Goal: Task Accomplishment & Management: Complete application form

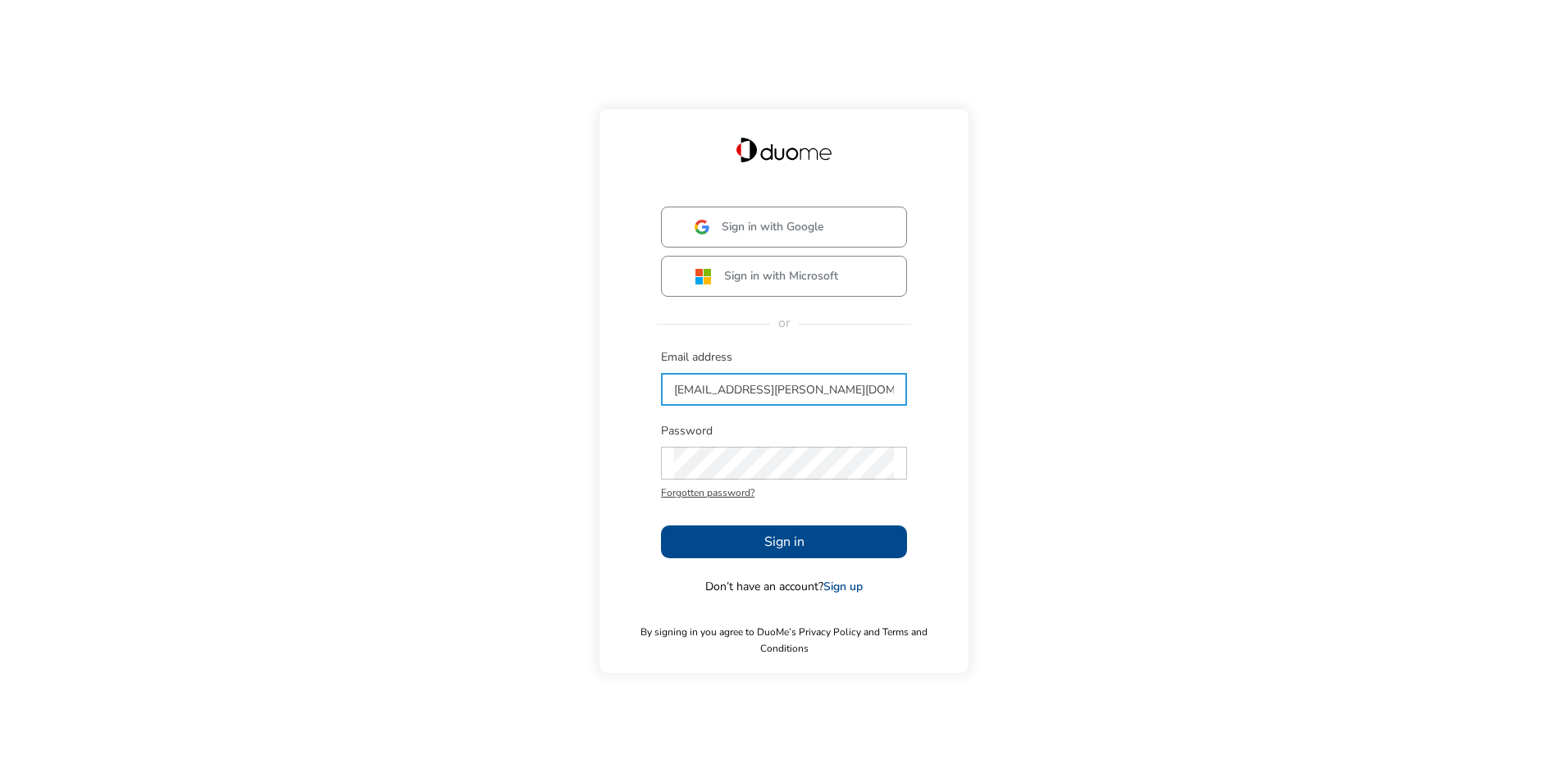
type input "[EMAIL_ADDRESS][PERSON_NAME][DOMAIN_NAME]"
click at [782, 552] on span "Sign in" at bounding box center [784, 541] width 40 height 20
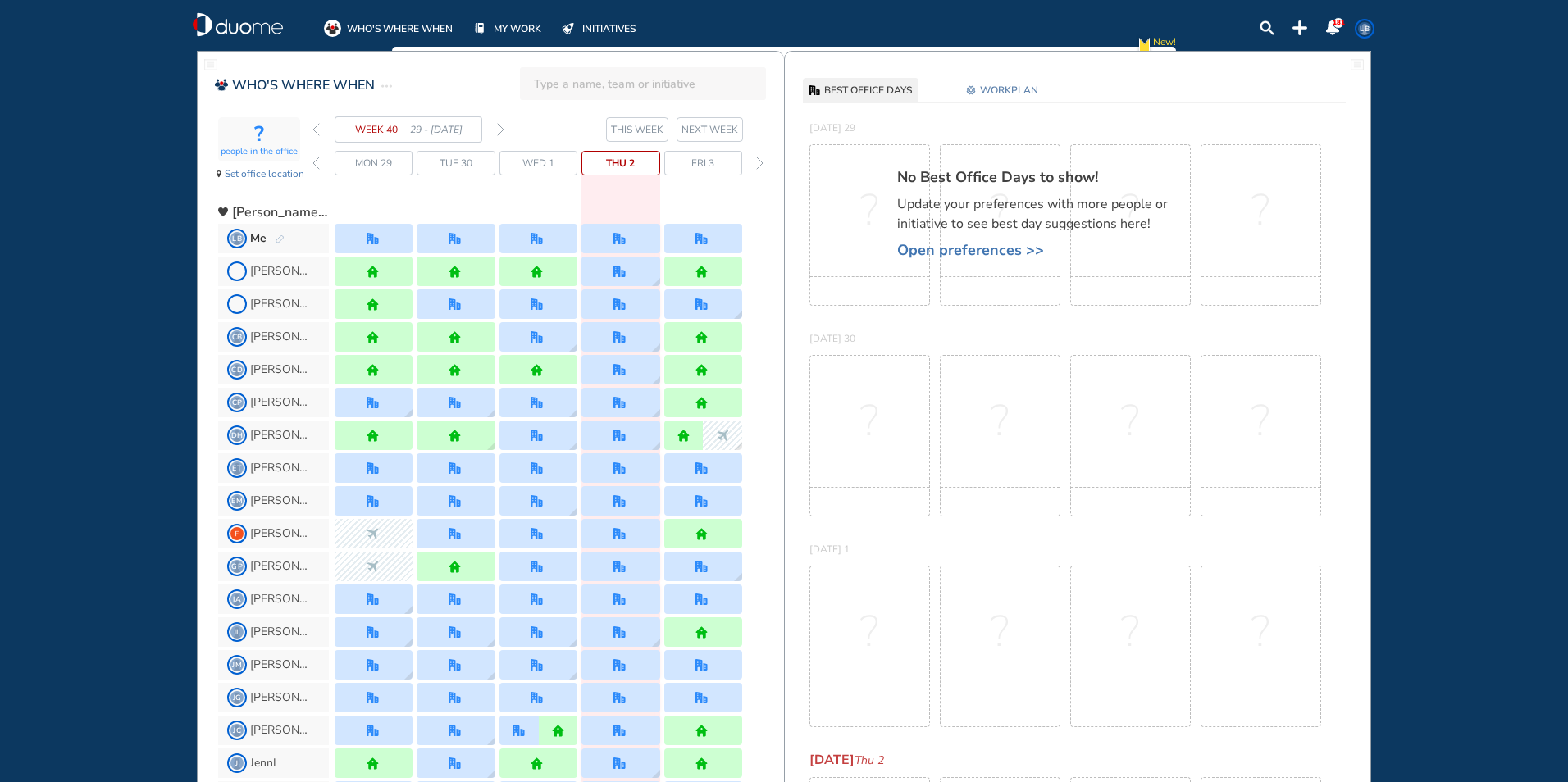
click at [1020, 92] on span "WORKPLAN" at bounding box center [1008, 90] width 58 height 16
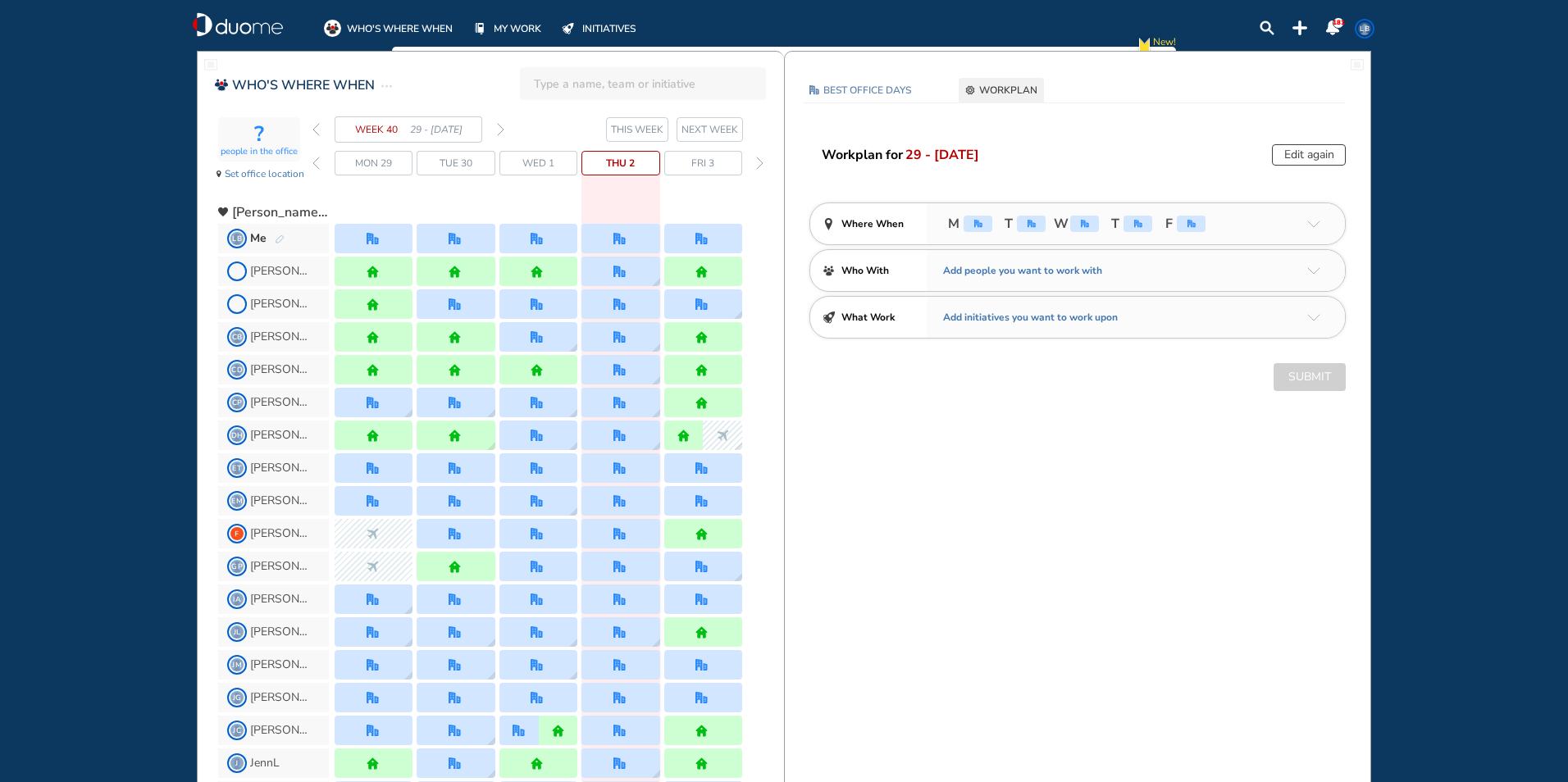
click at [1328, 158] on button "Edit again" at bounding box center [1308, 155] width 74 height 21
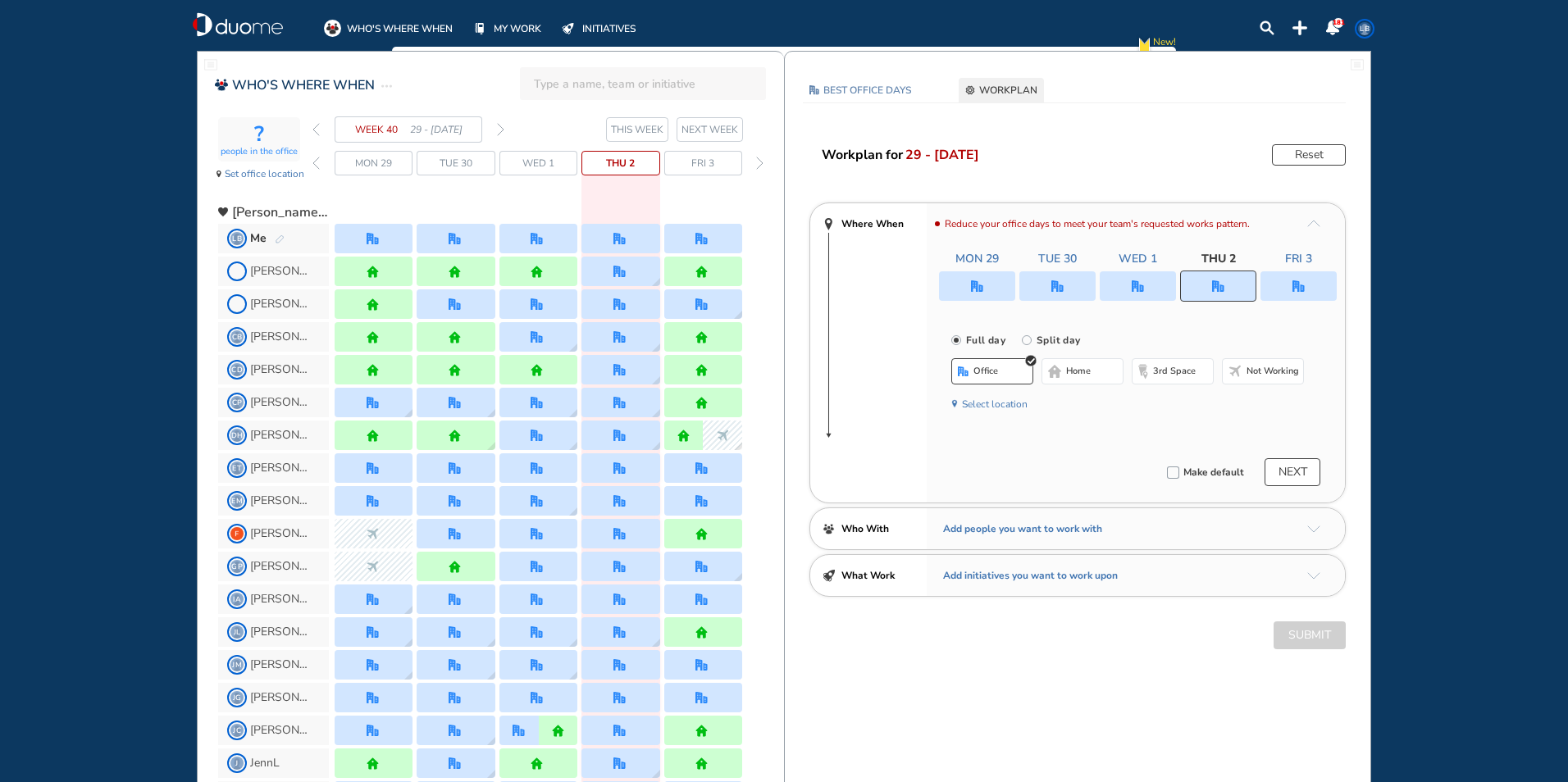
click at [1303, 287] on img "office" at bounding box center [1299, 286] width 12 height 12
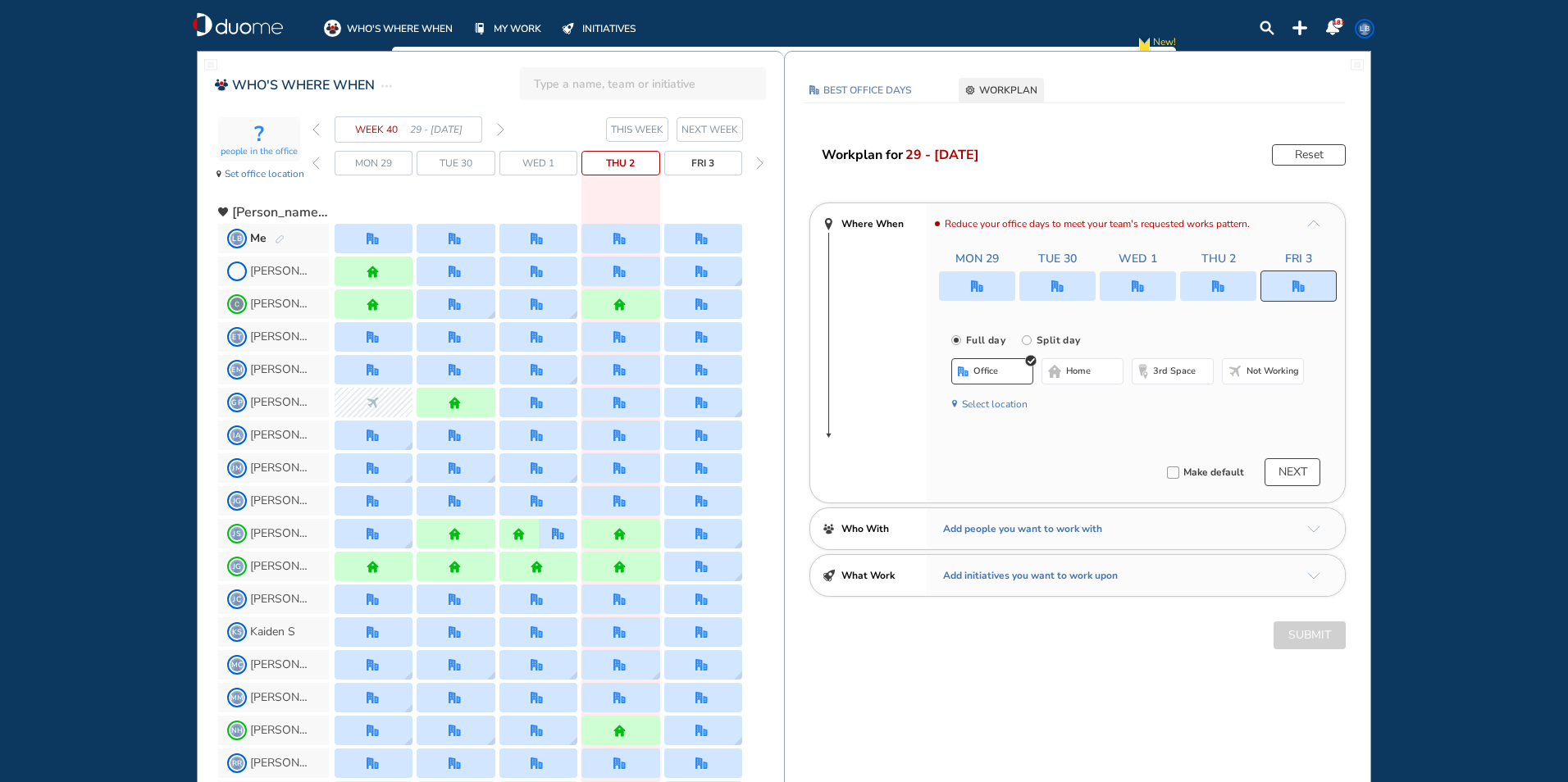
click at [1269, 369] on span "Not working" at bounding box center [1272, 371] width 53 height 13
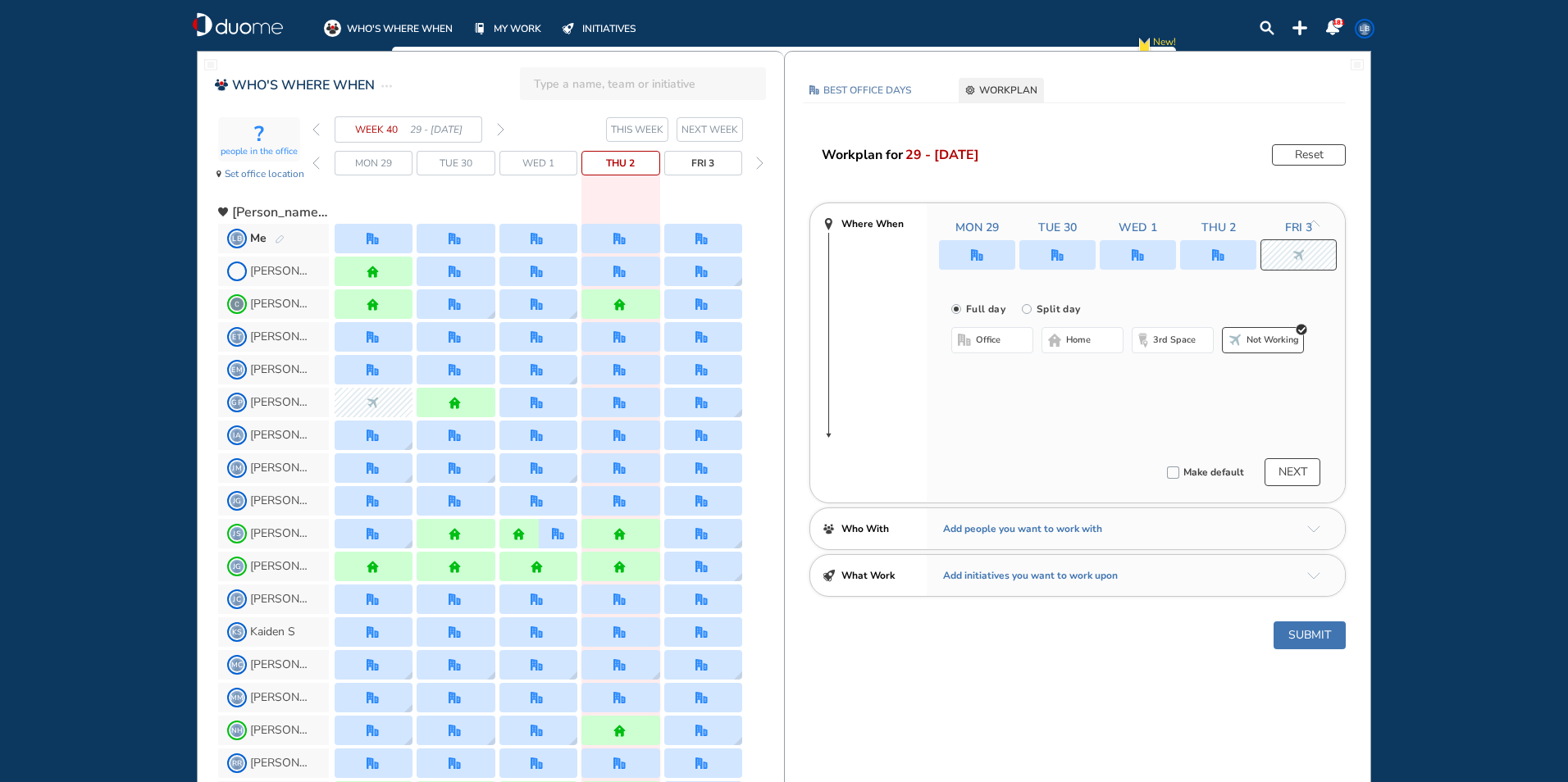
click at [1132, 259] on div at bounding box center [1137, 255] width 398 height 30
click at [1132, 258] on div at bounding box center [1137, 255] width 398 height 30
drag, startPoint x: 1302, startPoint y: 637, endPoint x: 1148, endPoint y: 629, distance: 154.2
click at [1302, 635] on button "Submit" at bounding box center [1310, 635] width 73 height 28
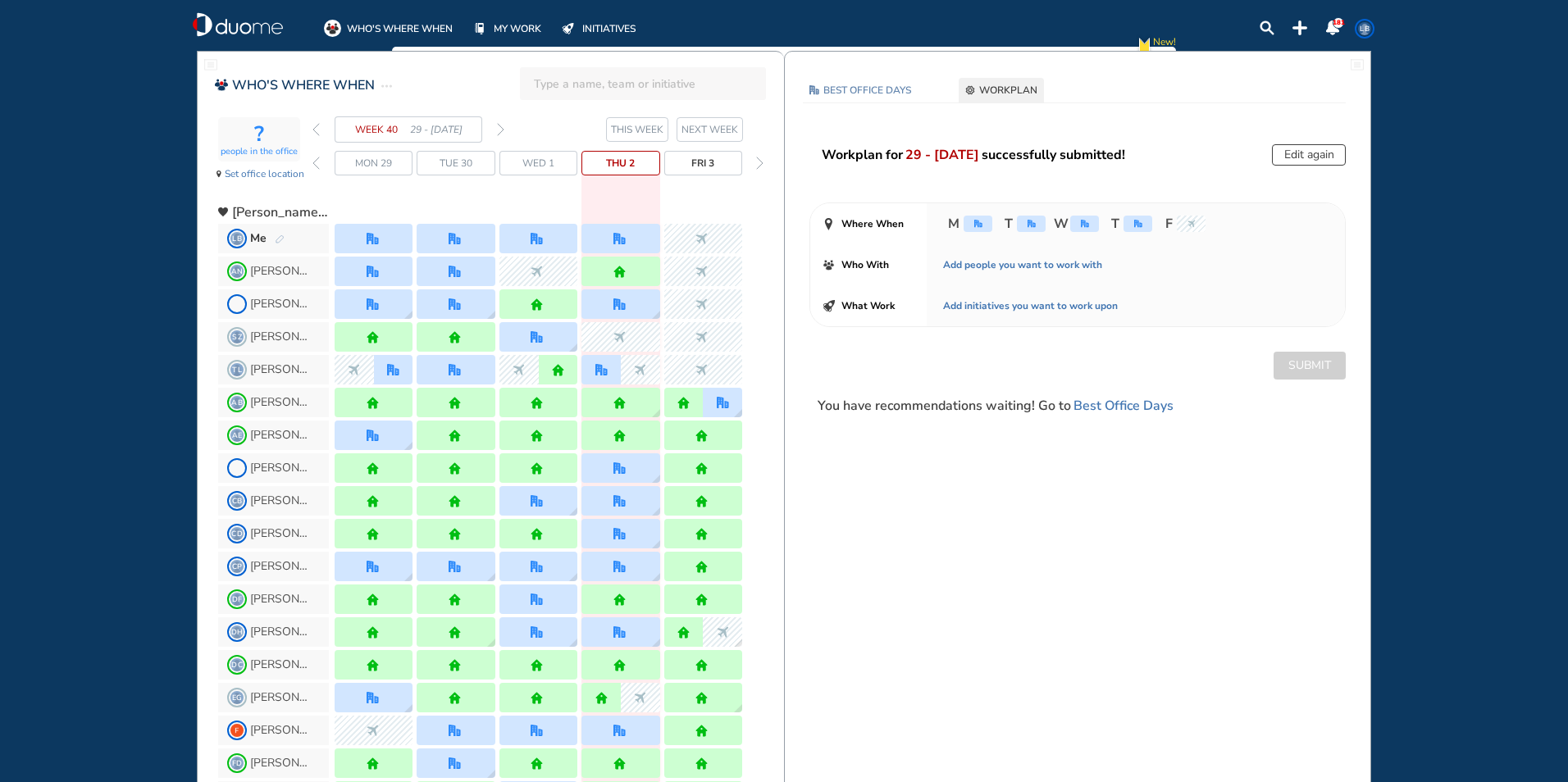
click at [1292, 148] on button "Edit again" at bounding box center [1308, 155] width 74 height 21
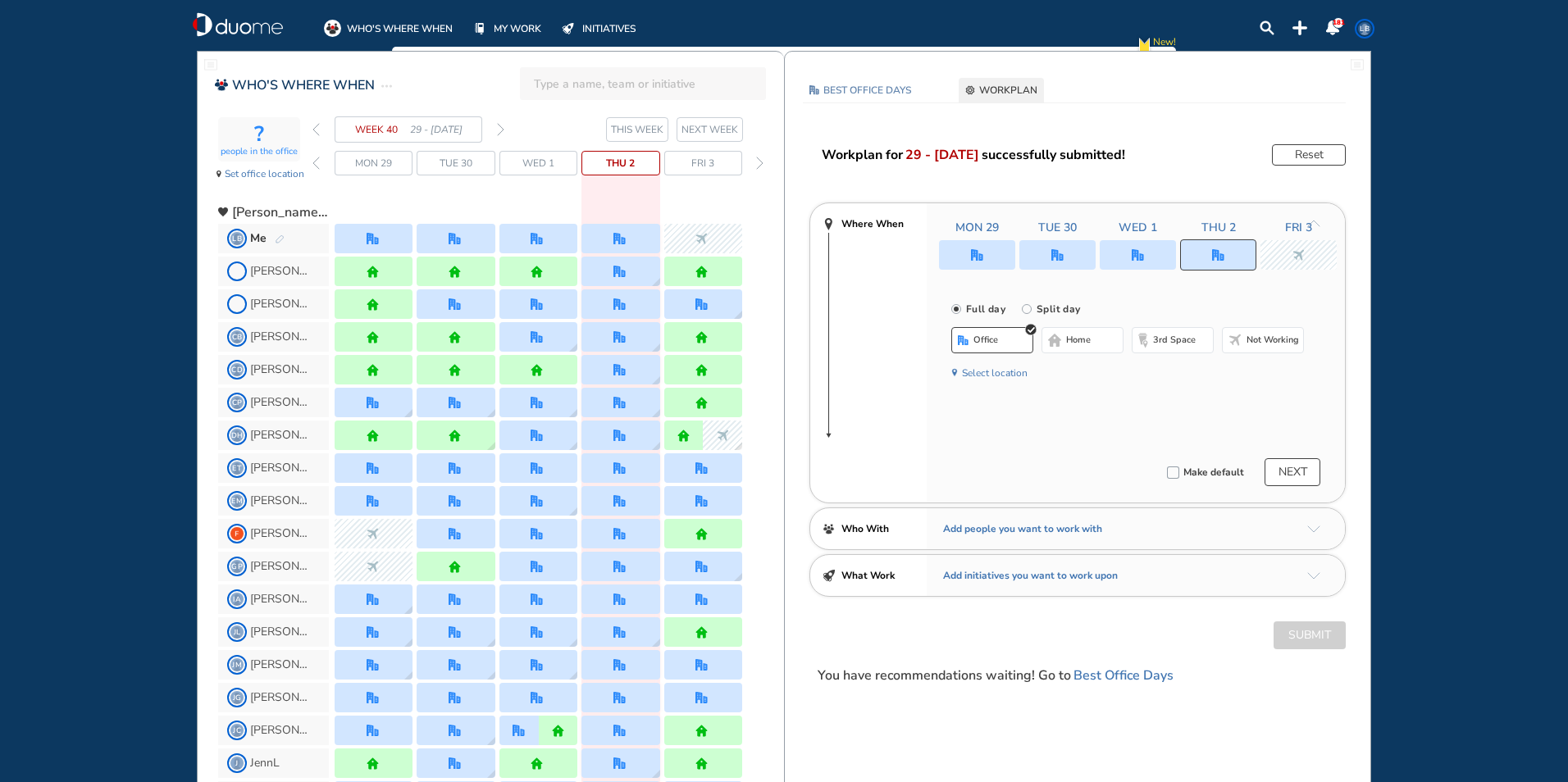
click at [1296, 470] on button "NEXT" at bounding box center [1292, 472] width 55 height 28
